Goal: Task Accomplishment & Management: Use online tool/utility

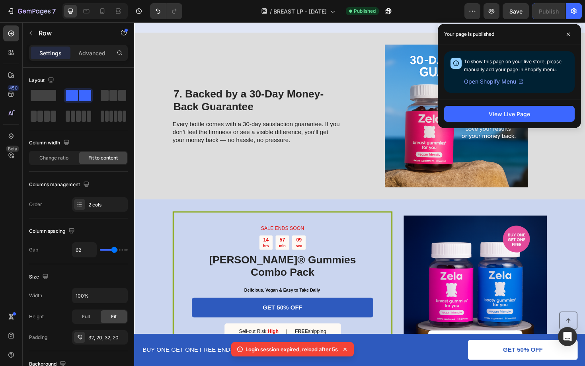
scroll to position [1059, 0]
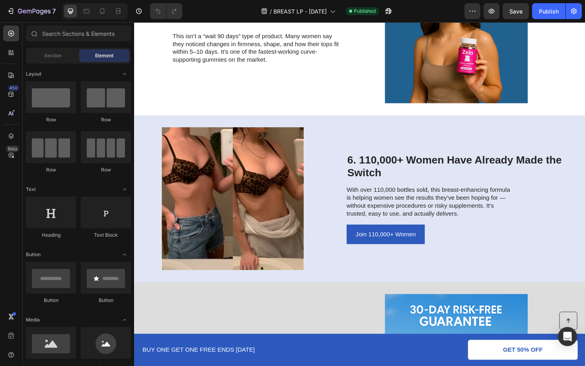
scroll to position [1009, 0]
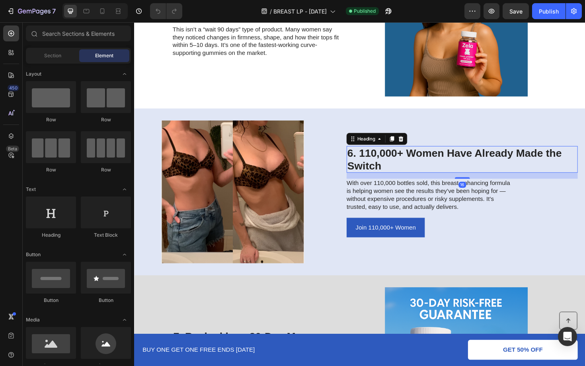
click at [424, 162] on h2 "6. 110,000+ Women Have Already Made the Switch" at bounding box center [481, 168] width 245 height 28
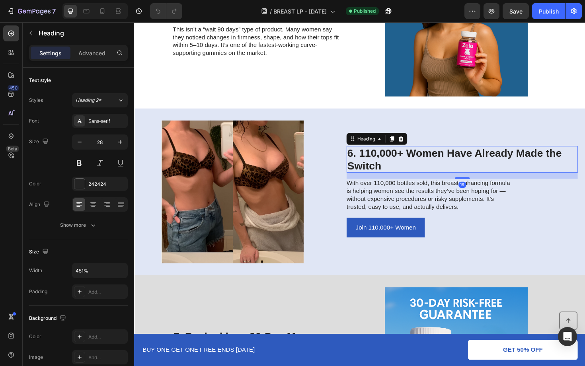
click at [424, 162] on h2 "6. 110,000+ Women Have Already Made the Switch" at bounding box center [481, 168] width 245 height 28
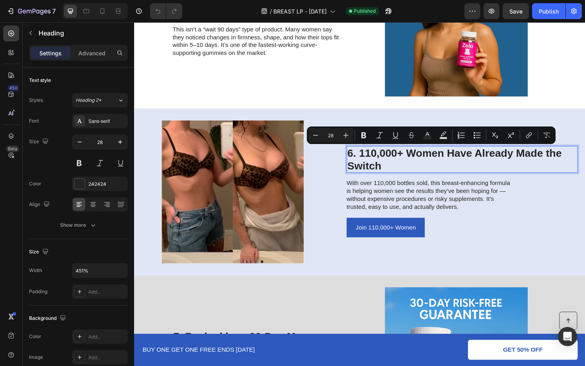
click at [444, 162] on p "6. 110,000+ Women Have Already Made the Switch" at bounding box center [481, 167] width 243 height 27
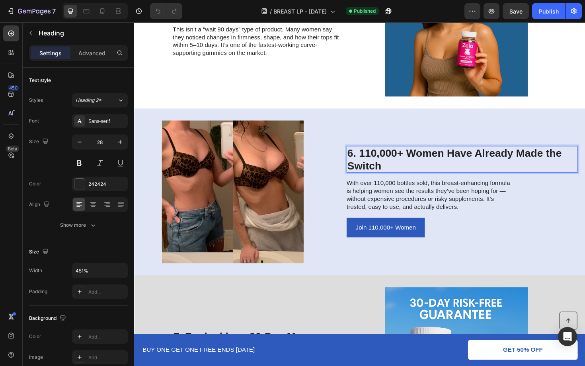
scroll to position [999, 0]
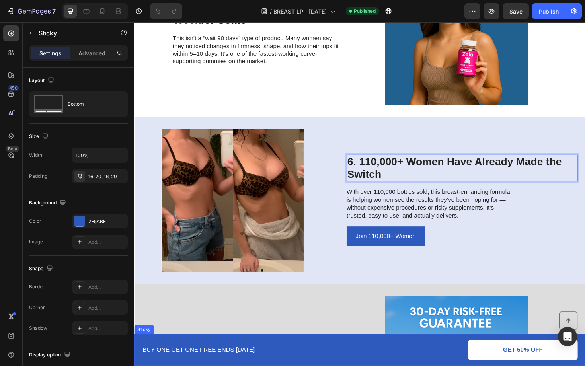
click at [179, 366] on div "Button BUY ONE GET ONE FREE ENDS [DATE] Text Block GET 50% OFF Button Row Sticky" at bounding box center [372, 370] width 477 height 34
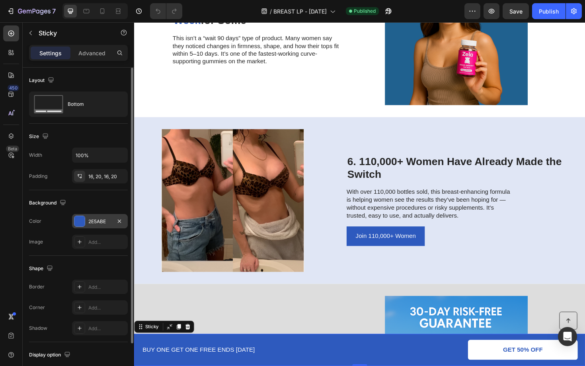
click at [95, 218] on div "2E5ABE" at bounding box center [99, 221] width 23 height 7
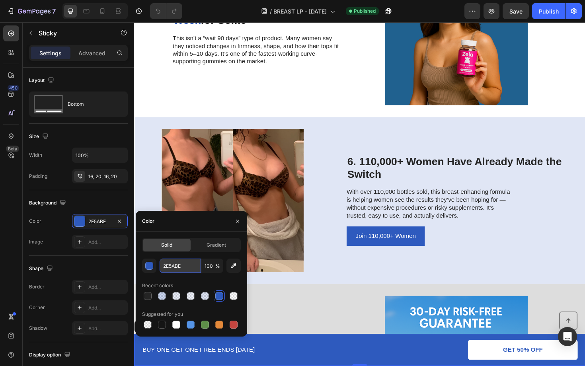
click at [189, 266] on input "2E5ABE" at bounding box center [180, 266] width 41 height 14
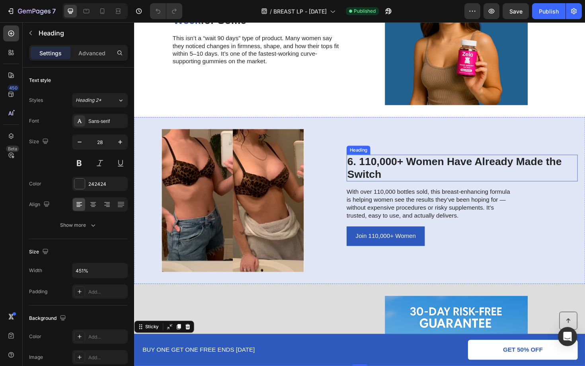
click at [430, 175] on p "6. 110,000+ Women Have Already Made the Switch" at bounding box center [481, 177] width 243 height 27
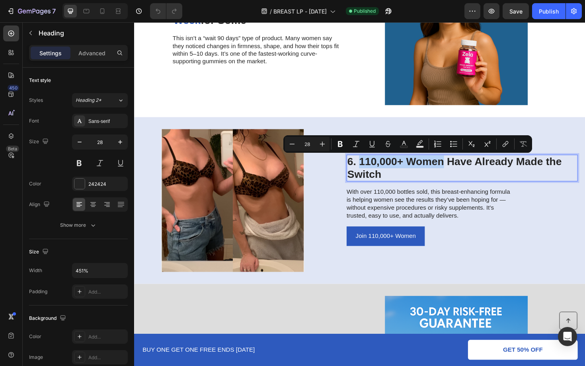
drag, startPoint x: 461, startPoint y: 171, endPoint x: 374, endPoint y: 169, distance: 86.4
click at [374, 169] on p "6. 110,000+ Women Have Already Made the Switch" at bounding box center [481, 177] width 243 height 27
click at [400, 143] on icon "Editor contextual toolbar" at bounding box center [404, 144] width 8 height 8
type input "242424"
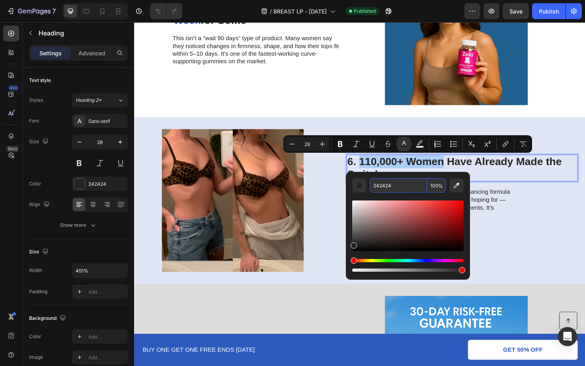
click at [398, 185] on input "242424" at bounding box center [398, 185] width 57 height 14
paste input "E5ABE"
type input "2E5ABE"
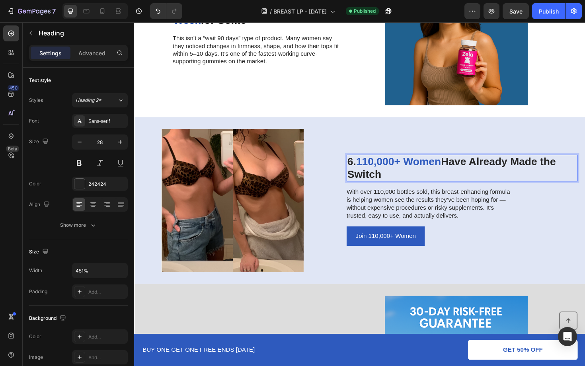
click at [522, 190] on p "6. 110,000+ Women Have Already Made the Switch" at bounding box center [481, 177] width 243 height 27
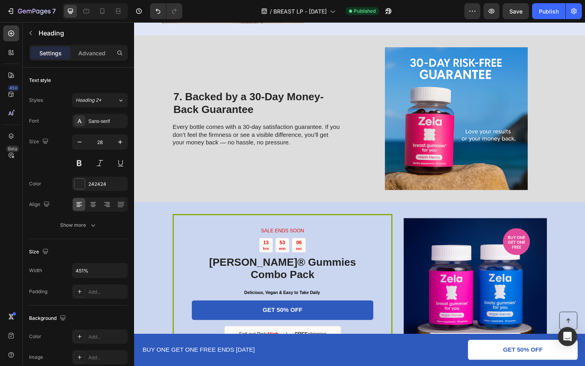
scroll to position [1280, 0]
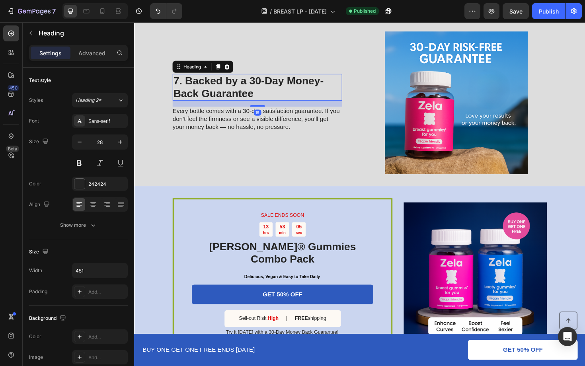
click at [266, 84] on h2 "7. Backed by a 30-Day Money-Back Guarantee" at bounding box center [264, 91] width 179 height 28
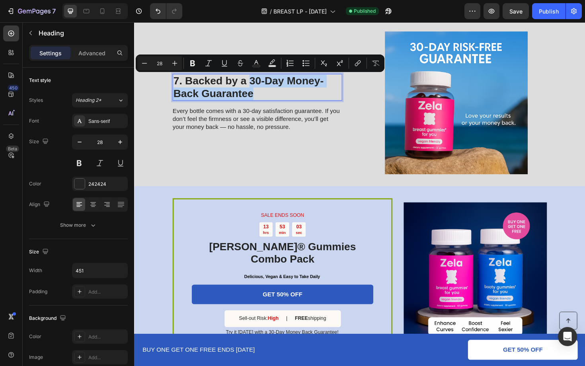
drag, startPoint x: 255, startPoint y: 81, endPoint x: 265, endPoint y: 95, distance: 17.2
click at [265, 95] on p "7. Backed by a 30-Day Money-Back Guarantee" at bounding box center [264, 91] width 178 height 27
click at [253, 66] on rect "Editor contextual toolbar" at bounding box center [257, 66] width 8 height 2
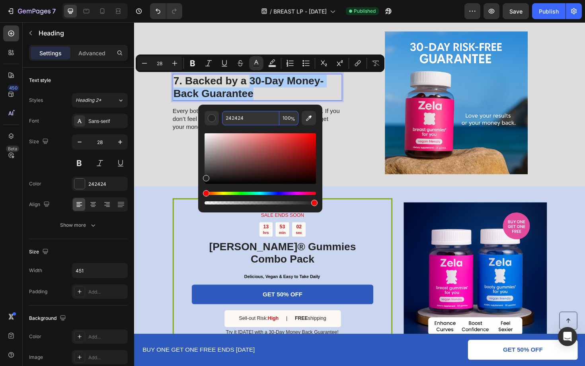
click at [262, 120] on input "242424" at bounding box center [250, 118] width 57 height 14
paste input "E5ABE"
type input "2E5ABE"
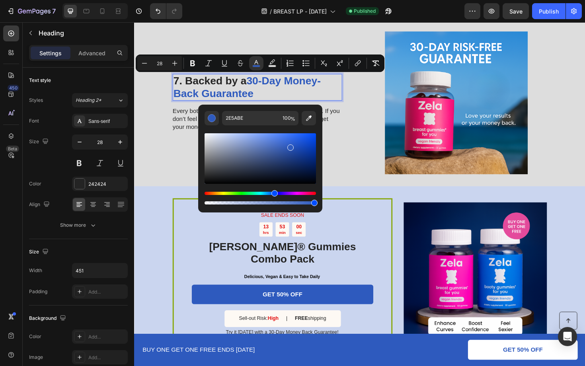
click at [336, 98] on p "7. Backed by a 30-Day Money-Back Guarantee" at bounding box center [264, 91] width 178 height 27
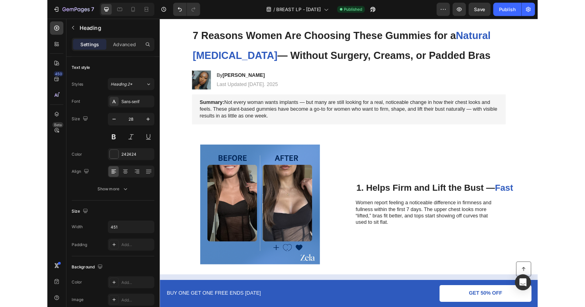
scroll to position [0, 0]
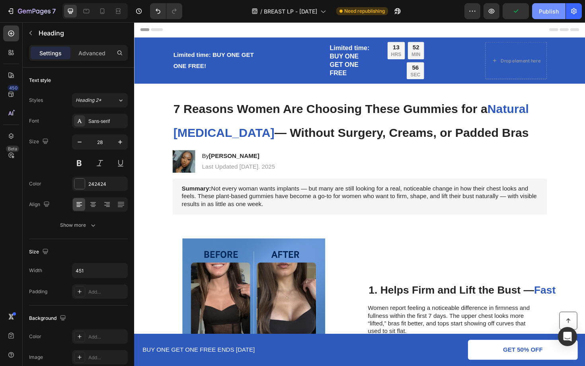
click at [534, 16] on button "Publish" at bounding box center [548, 11] width 33 height 16
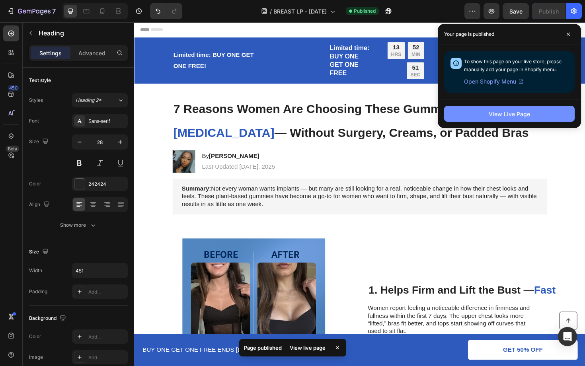
click at [546, 111] on button "View Live Page" at bounding box center [509, 114] width 131 height 16
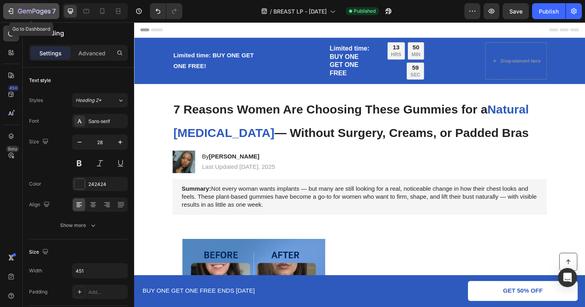
click at [6, 13] on button "7" at bounding box center [31, 11] width 56 height 16
